Goal: Task Accomplishment & Management: Manage account settings

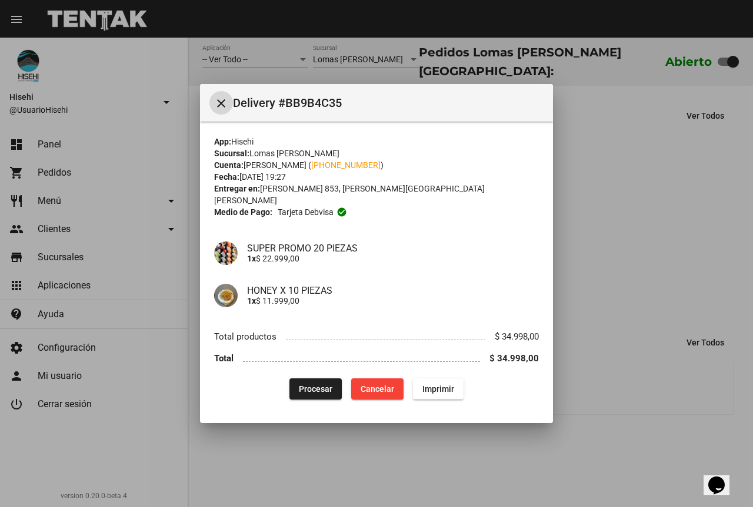
click at [323, 385] on span "Procesar" at bounding box center [316, 389] width 34 height 9
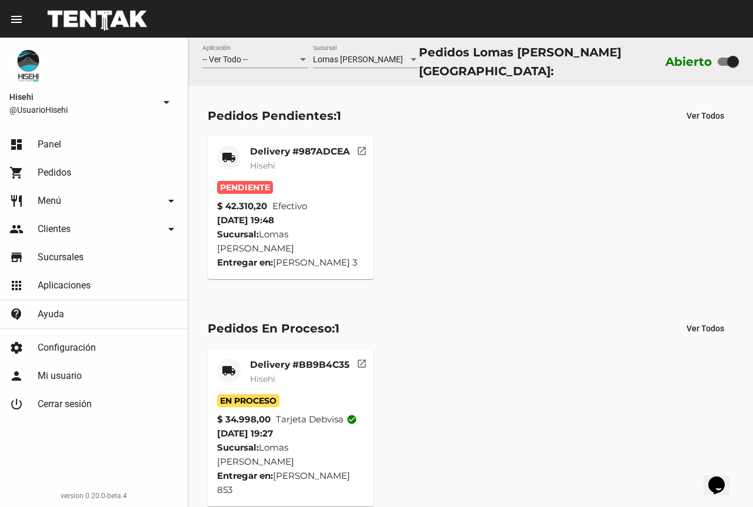
click at [306, 172] on div "Delivery #987ADCEA Hisehi" at bounding box center [300, 163] width 100 height 35
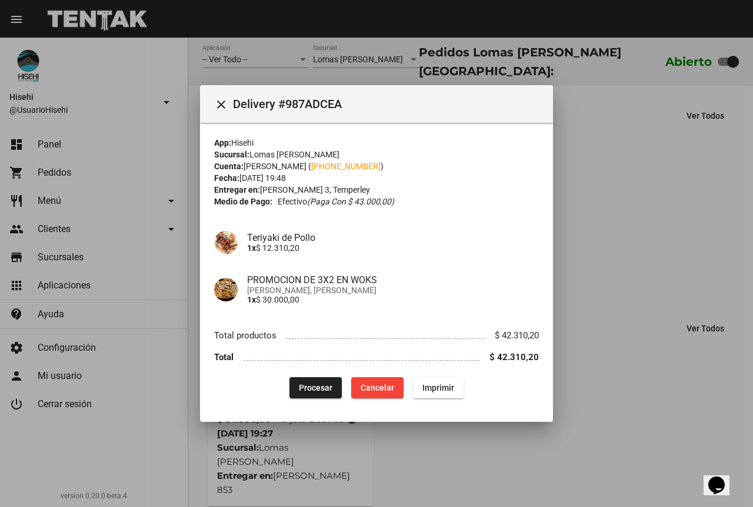
click at [619, 171] on div at bounding box center [376, 253] width 753 height 507
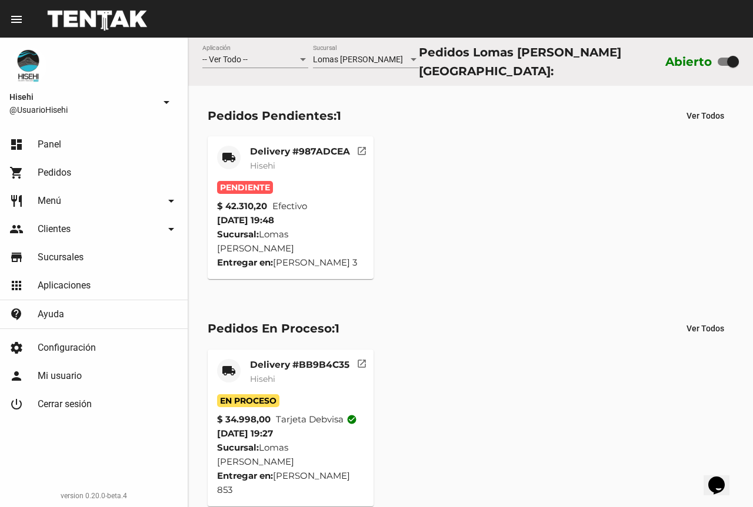
click at [286, 199] on span "Efectivo" at bounding box center [289, 206] width 35 height 14
click at [298, 170] on div "Delivery #987ADCEA Hisehi" at bounding box center [300, 163] width 100 height 35
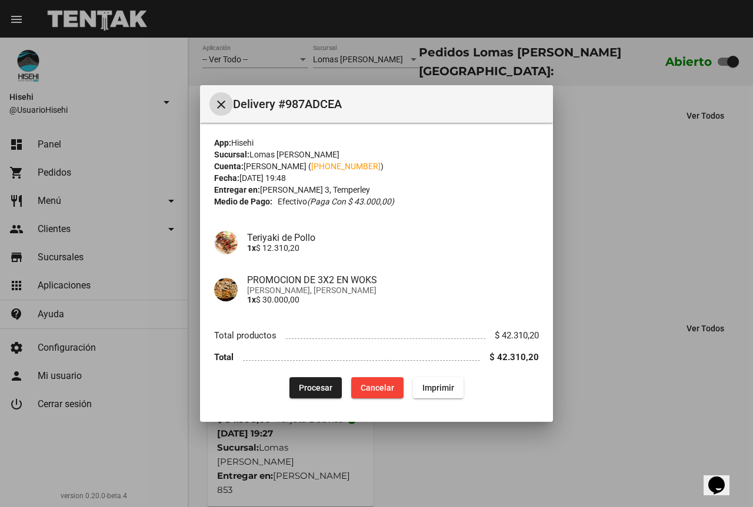
click at [318, 389] on span "Procesar" at bounding box center [316, 387] width 34 height 9
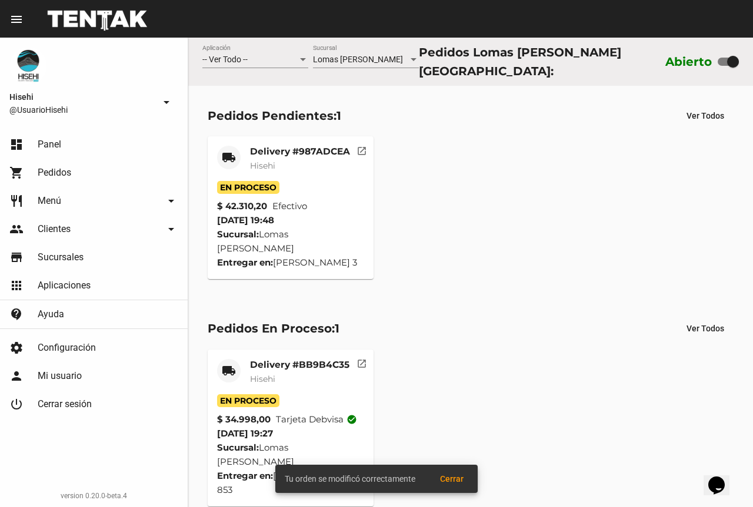
click at [313, 177] on div "Delivery #987ADCEA Hisehi" at bounding box center [300, 163] width 100 height 35
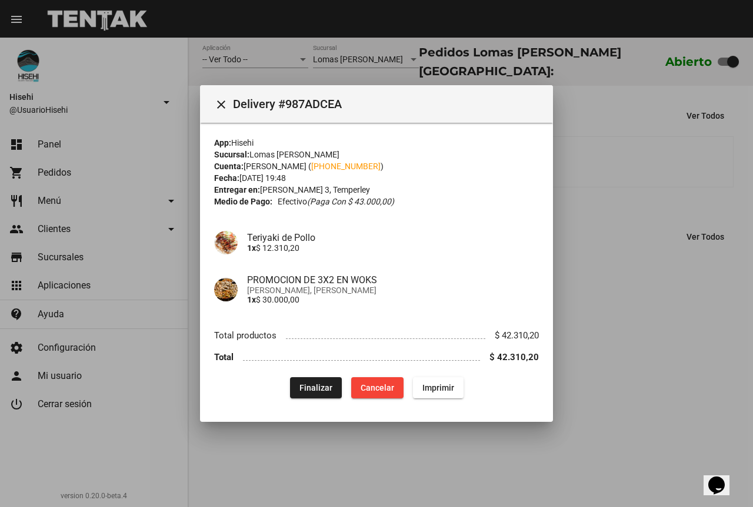
click at [303, 286] on span "[PERSON_NAME], [PERSON_NAME]" at bounding box center [393, 290] width 292 height 9
click at [588, 216] on div at bounding box center [376, 253] width 753 height 507
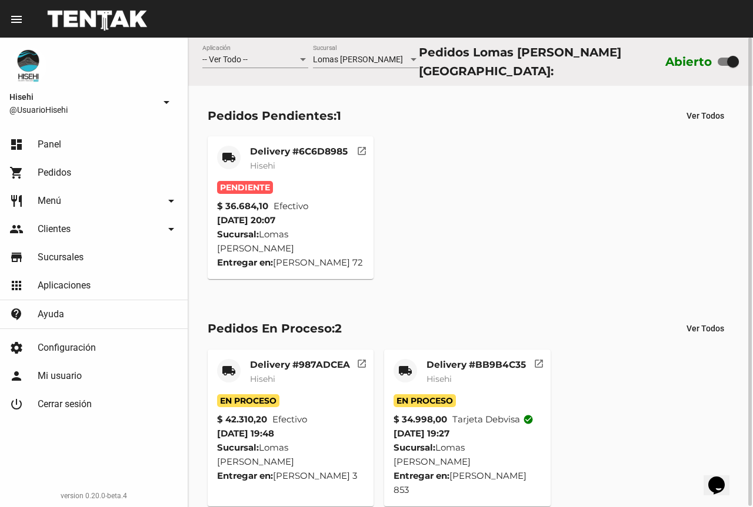
click at [302, 187] on div "Pendiente" at bounding box center [291, 187] width 148 height 13
click at [301, 168] on div "Delivery #6C6D8985 Hisehi" at bounding box center [299, 163] width 98 height 35
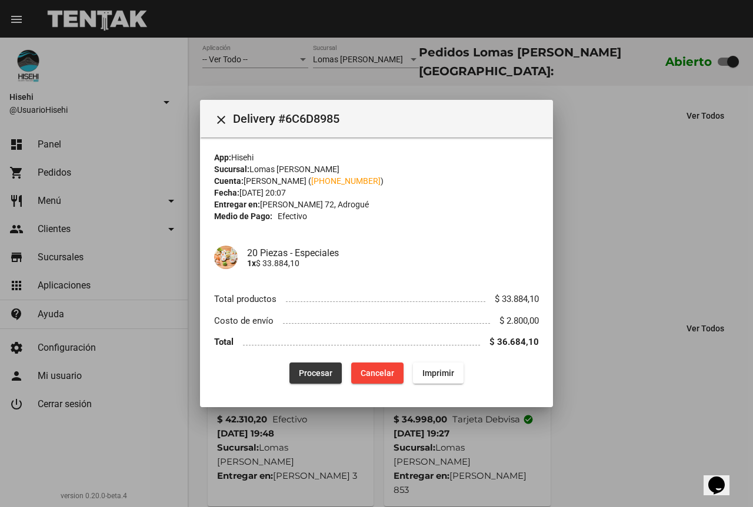
click at [321, 371] on span "Procesar" at bounding box center [316, 373] width 34 height 9
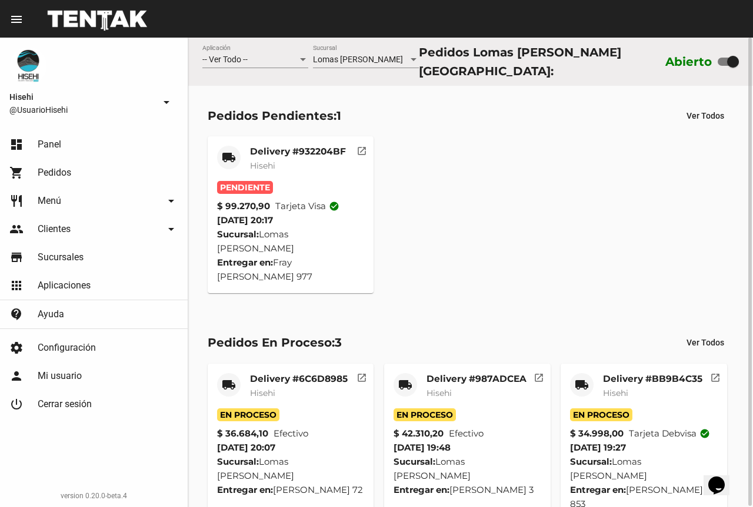
click at [297, 169] on div "Delivery #932204BF Hisehi" at bounding box center [298, 163] width 96 height 35
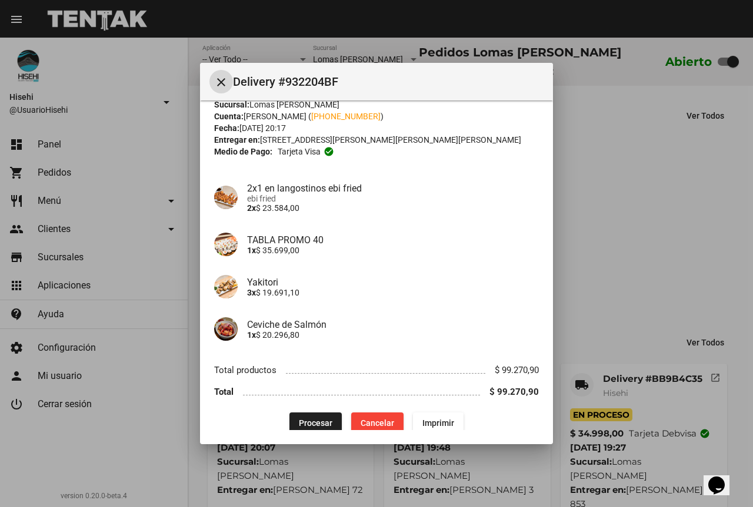
scroll to position [41, 0]
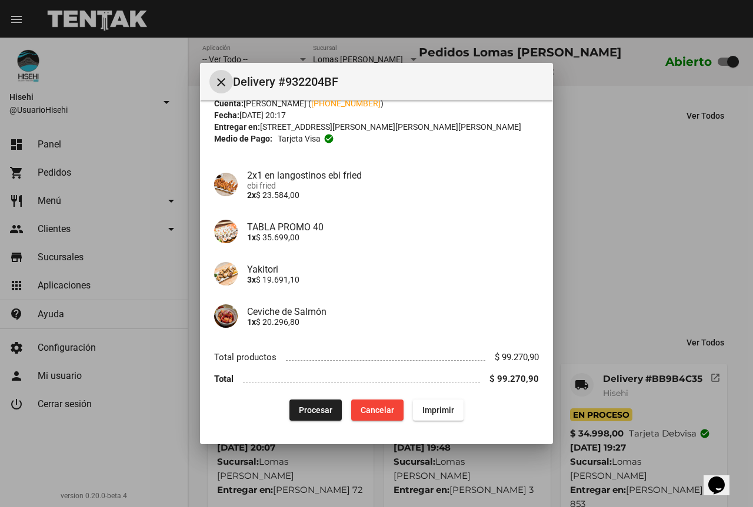
click at [320, 408] on span "Procesar" at bounding box center [316, 410] width 34 height 9
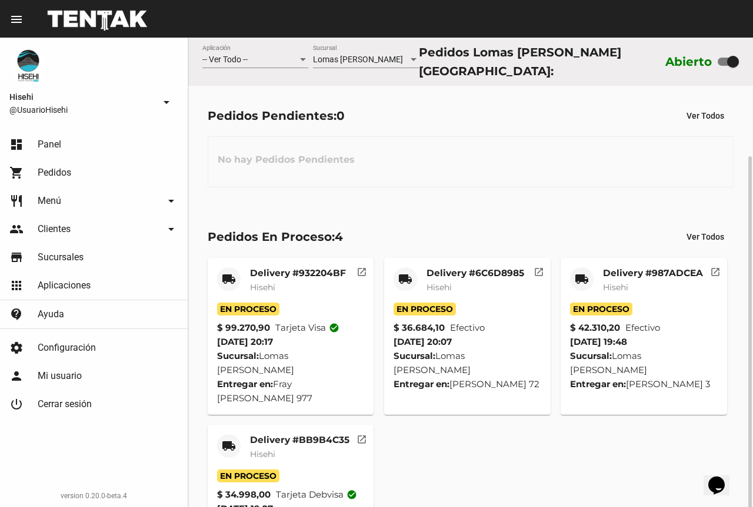
scroll to position [63, 0]
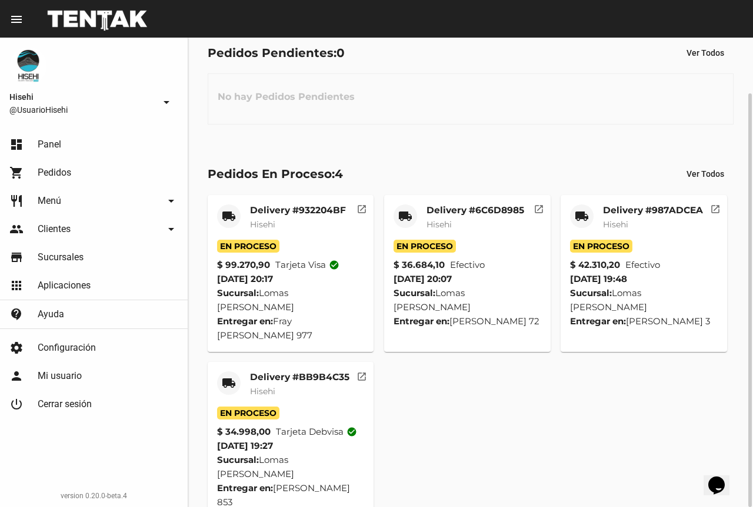
click at [659, 242] on div "En Proceso" at bounding box center [644, 246] width 148 height 13
click at [649, 230] on div "Delivery #987ADCEA Hisehi" at bounding box center [653, 222] width 100 height 35
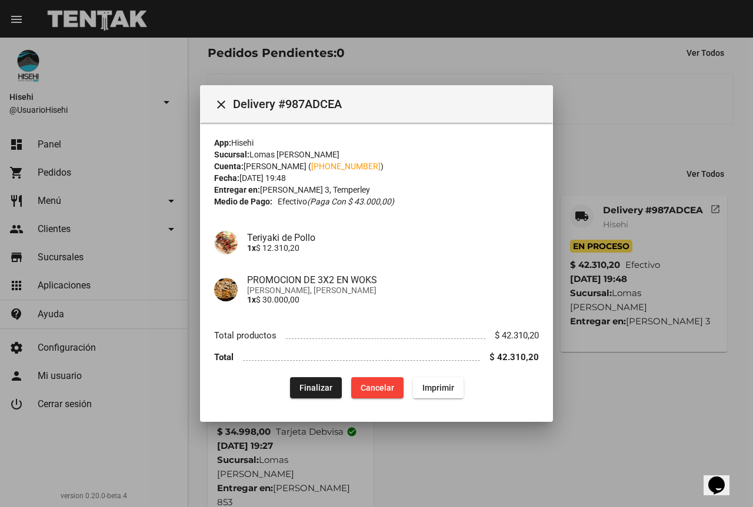
click at [625, 130] on div at bounding box center [376, 253] width 753 height 507
